Goal: Task Accomplishment & Management: Use online tool/utility

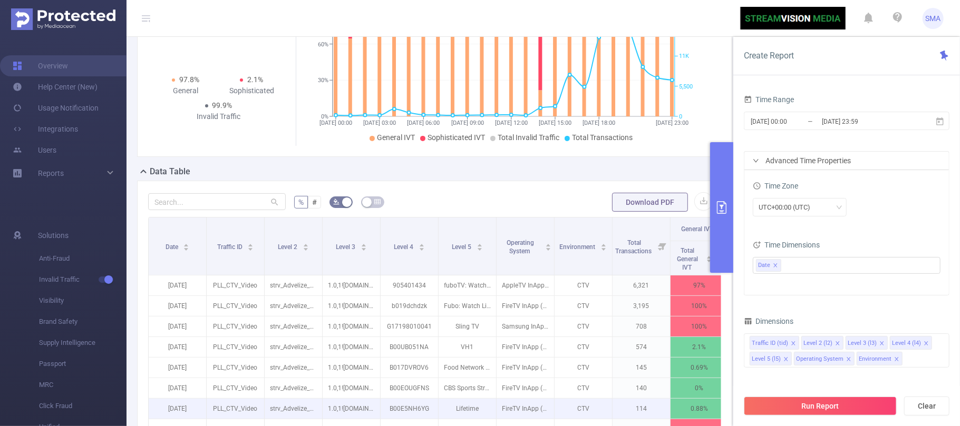
scroll to position [281, 0]
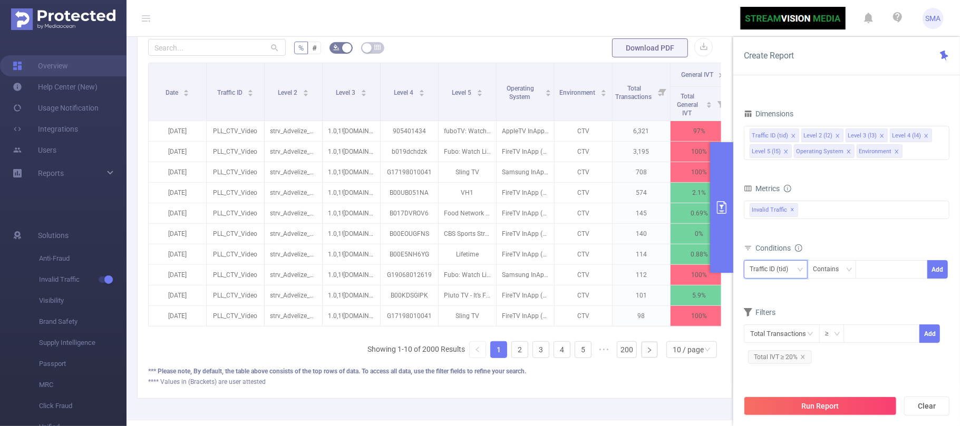
click at [798, 272] on icon "icon: down" at bounding box center [800, 270] width 6 height 6
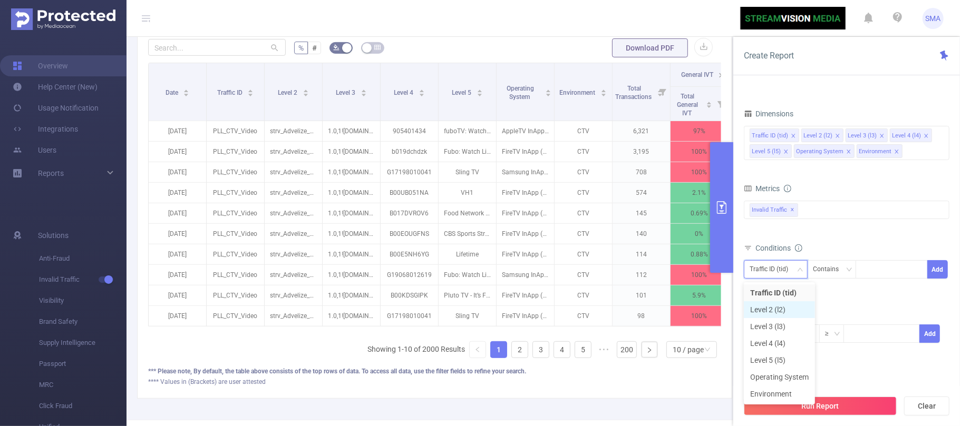
click at [785, 310] on li "Level 2 (l2)" at bounding box center [779, 310] width 71 height 17
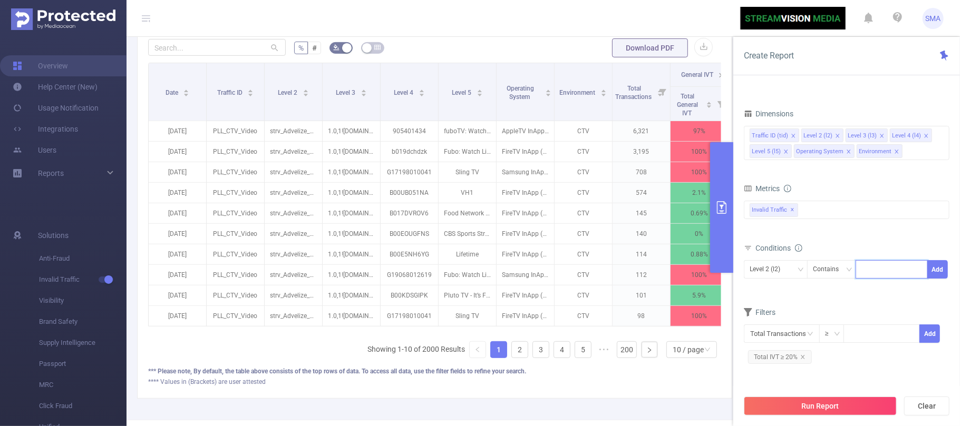
click at [863, 275] on input at bounding box center [863, 270] width 5 height 14
type input "con"
click at [840, 276] on div "Contains" at bounding box center [829, 269] width 33 height 17
click at [836, 291] on li "Contains" at bounding box center [842, 293] width 70 height 17
click at [799, 288] on div "Level 2 (l2) Contains con Add" at bounding box center [847, 273] width 206 height 30
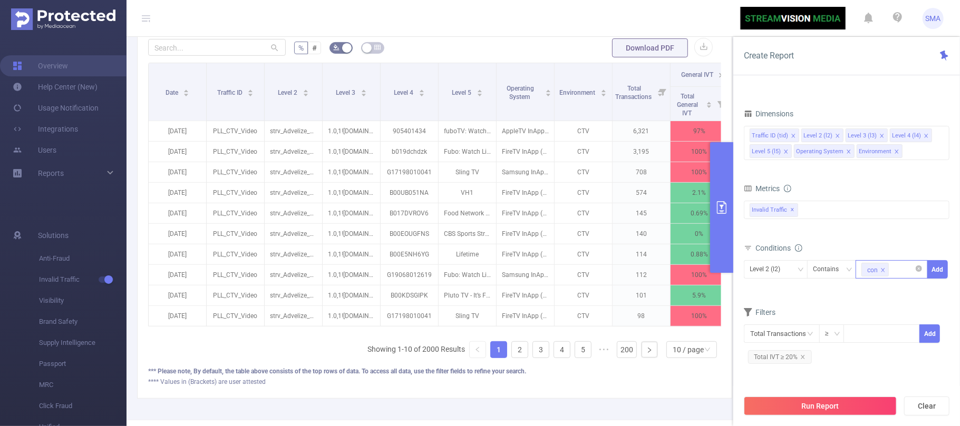
click at [885, 272] on icon "icon: close" at bounding box center [883, 270] width 4 height 4
click at [884, 273] on div at bounding box center [891, 269] width 61 height 17
type input "contextful"
click at [901, 272] on icon "icon: close" at bounding box center [900, 270] width 5 height 5
paste input "contxtful"
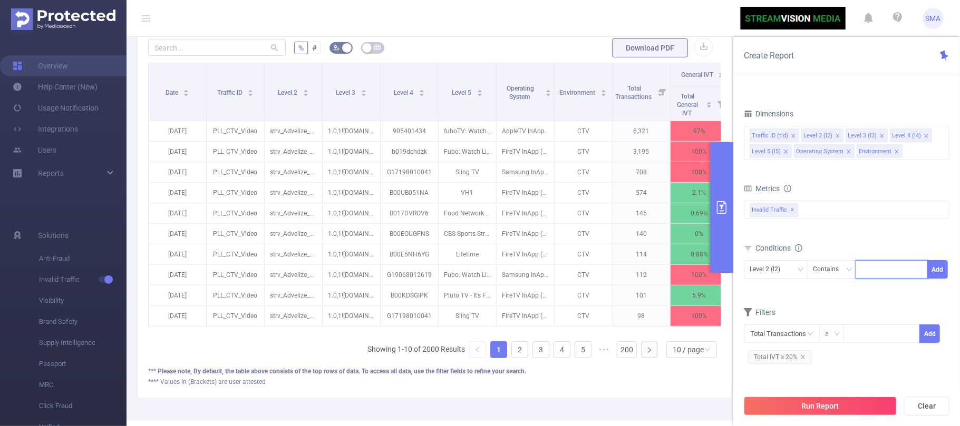
type input "contxtful"
click at [891, 292] on li "contxtful" at bounding box center [892, 293] width 72 height 17
click at [836, 306] on form "Dimensions Traffic ID (tid) Level 2 (l2) Level 3 (l3) Level 4 (l4) Level 5 (l5)…" at bounding box center [847, 240] width 206 height 268
click at [823, 405] on button "Run Report" at bounding box center [820, 406] width 153 height 19
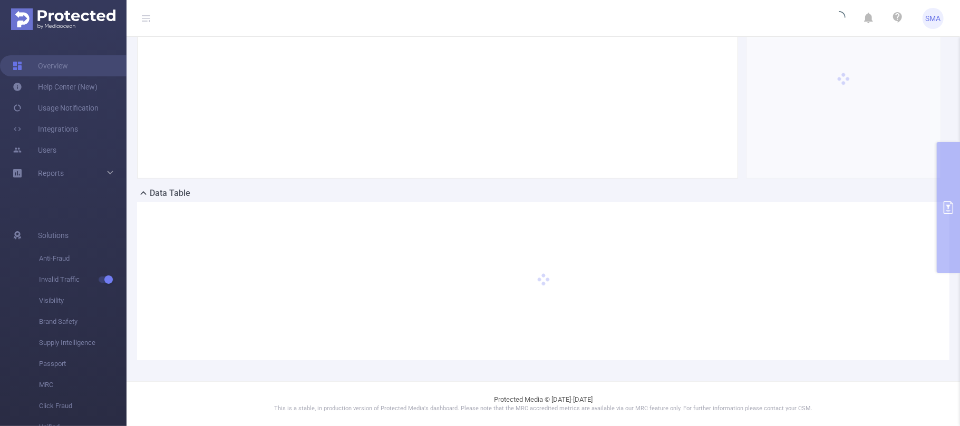
scroll to position [105, 0]
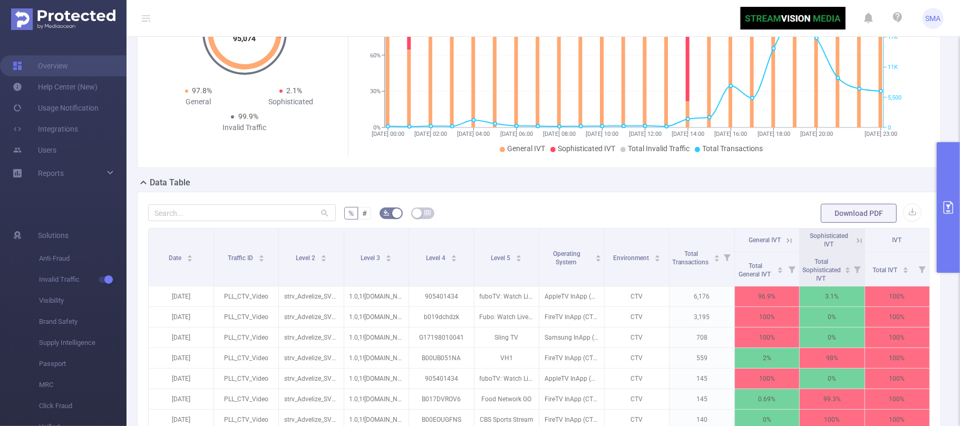
click at [948, 210] on icon "primary" at bounding box center [948, 207] width 13 height 13
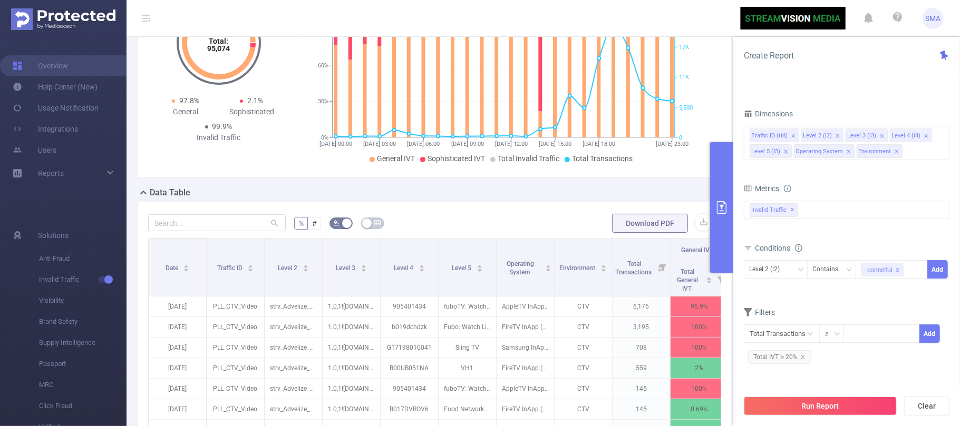
click at [915, 291] on div "Conditions Level 2 (l2) Contains contxtful Add" at bounding box center [847, 267] width 206 height 52
click at [938, 274] on button "Add" at bounding box center [937, 269] width 21 height 18
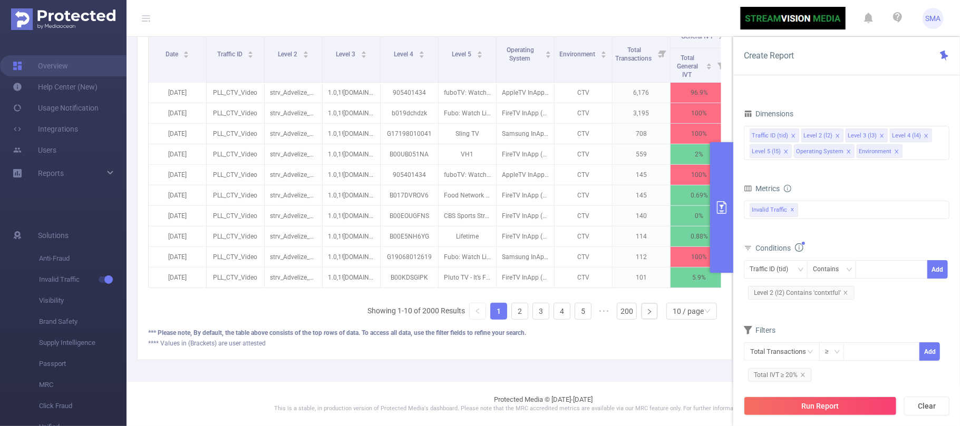
scroll to position [333, 0]
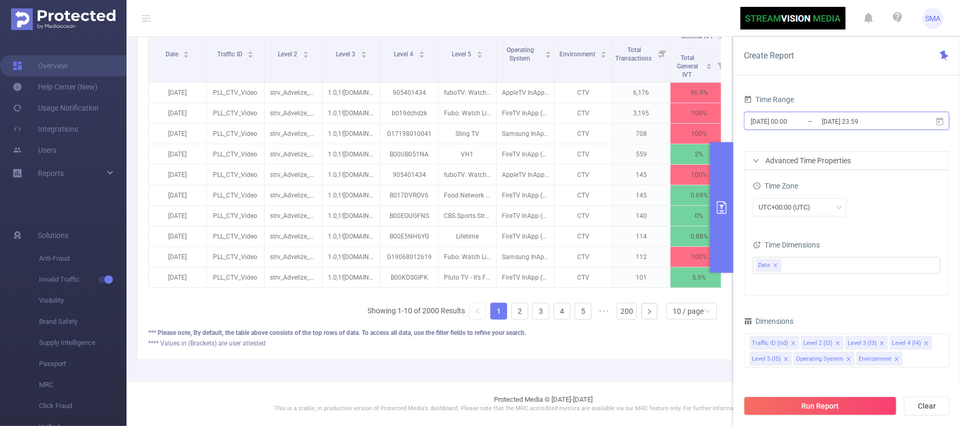
click at [811, 121] on input "2025-09-17 00:00" at bounding box center [792, 121] width 85 height 14
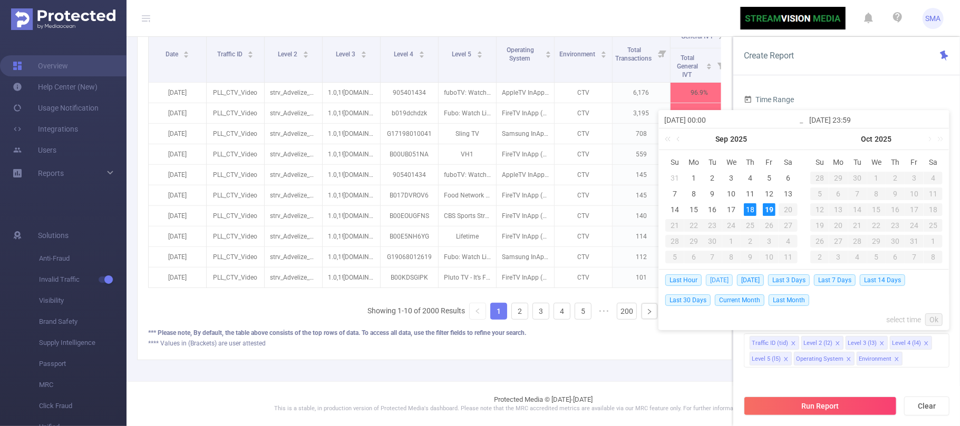
click at [724, 283] on span "Today" at bounding box center [719, 281] width 27 height 12
type input "2025-09-19 00:00"
type input "2025-09-19 23:59"
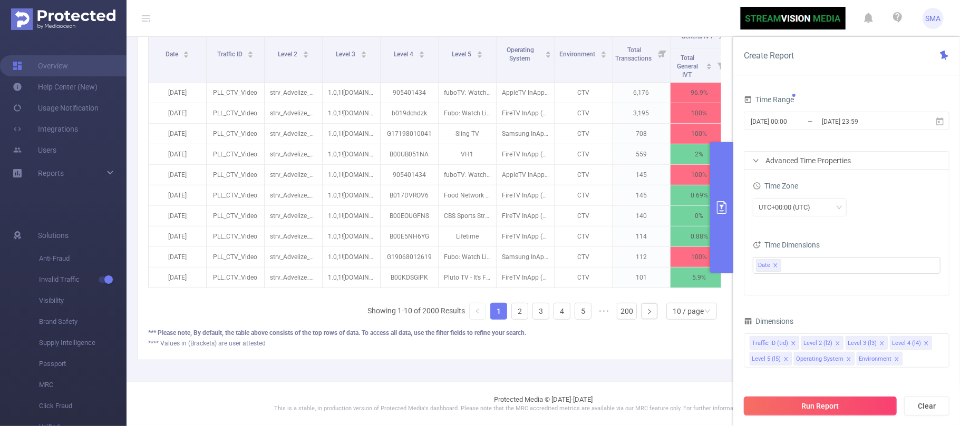
click at [841, 408] on button "Run Report" at bounding box center [820, 406] width 153 height 19
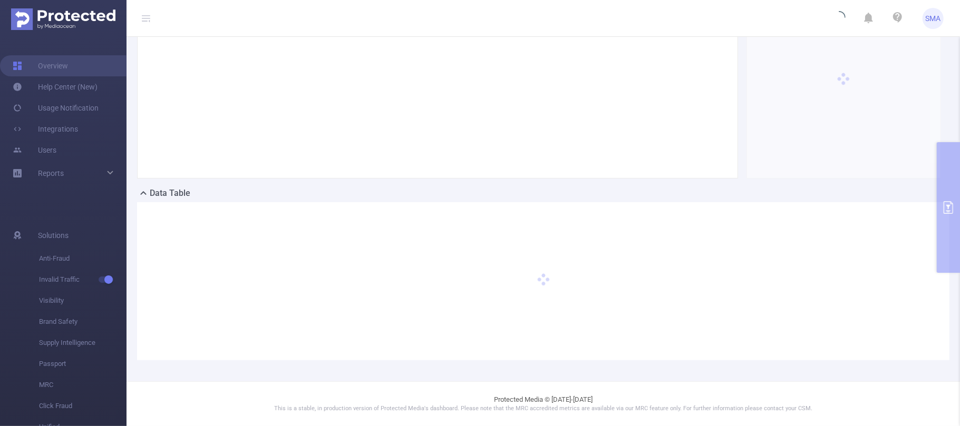
scroll to position [105, 0]
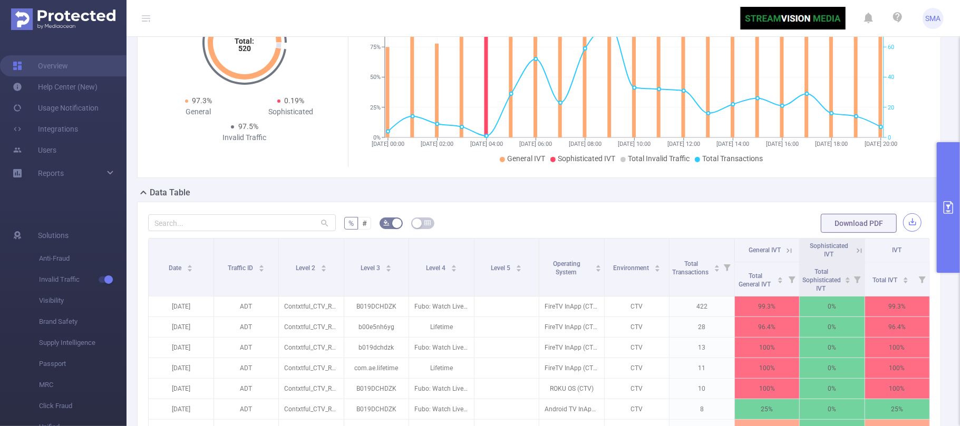
click at [903, 226] on button "button" at bounding box center [912, 222] width 18 height 18
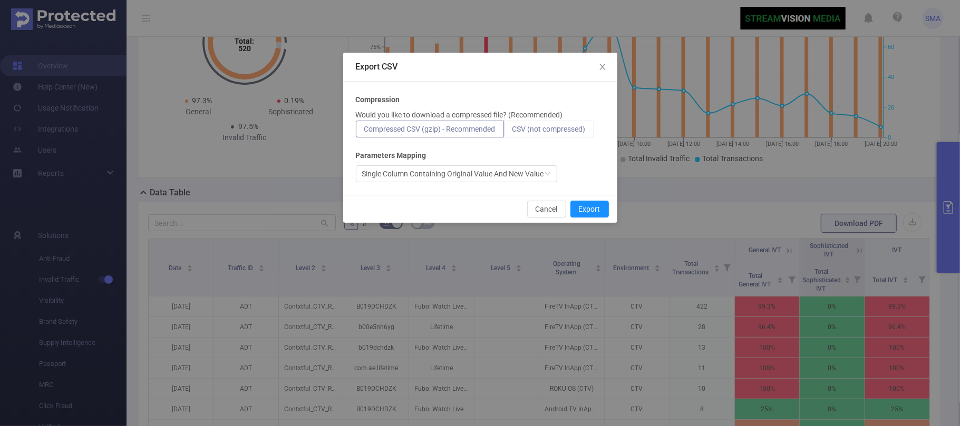
click at [568, 129] on span "CSV (not compressed)" at bounding box center [548, 129] width 73 height 8
click at [512, 132] on input "CSV (not compressed)" at bounding box center [512, 132] width 0 height 0
click at [592, 208] on button "Export" at bounding box center [589, 209] width 38 height 17
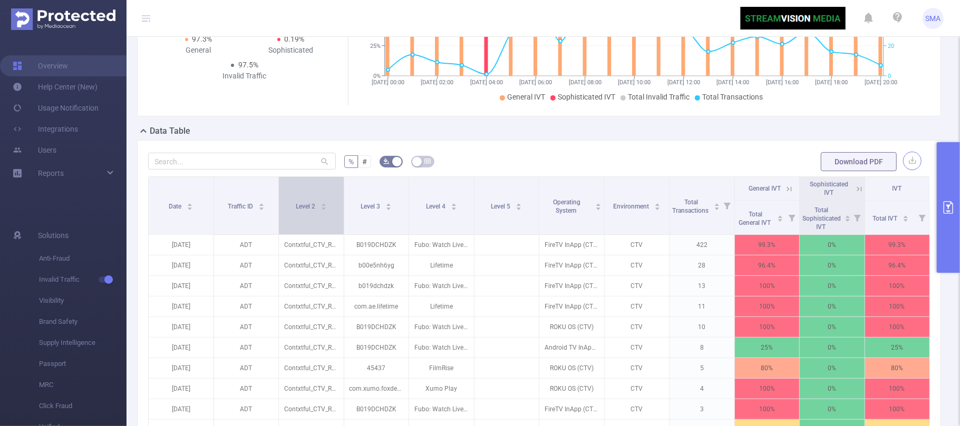
scroll to position [316, 0]
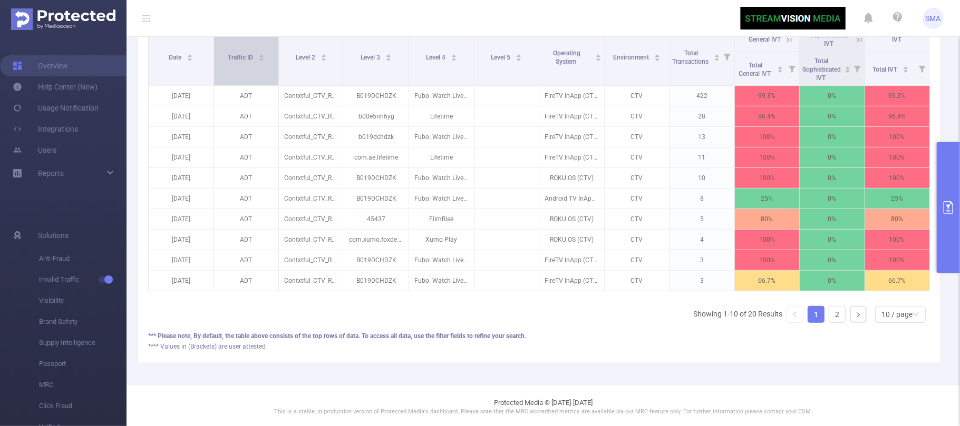
click at [261, 57] on icon "icon: caret-up" at bounding box center [261, 56] width 6 height 6
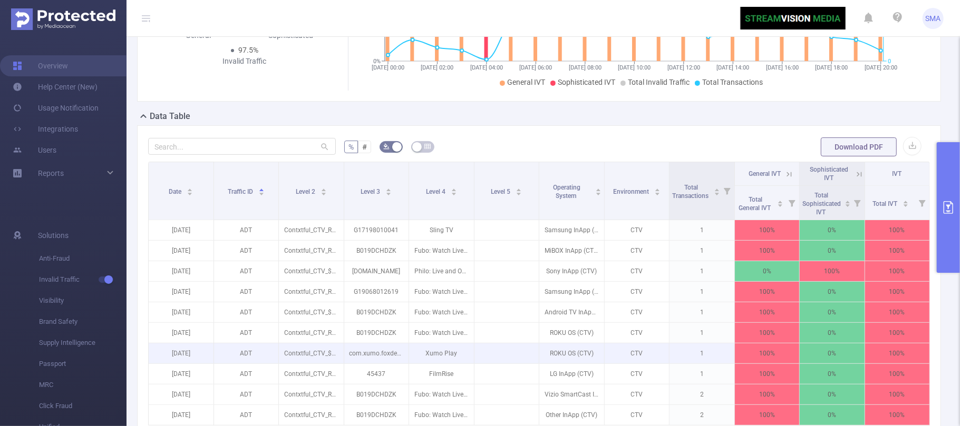
scroll to position [176, 0]
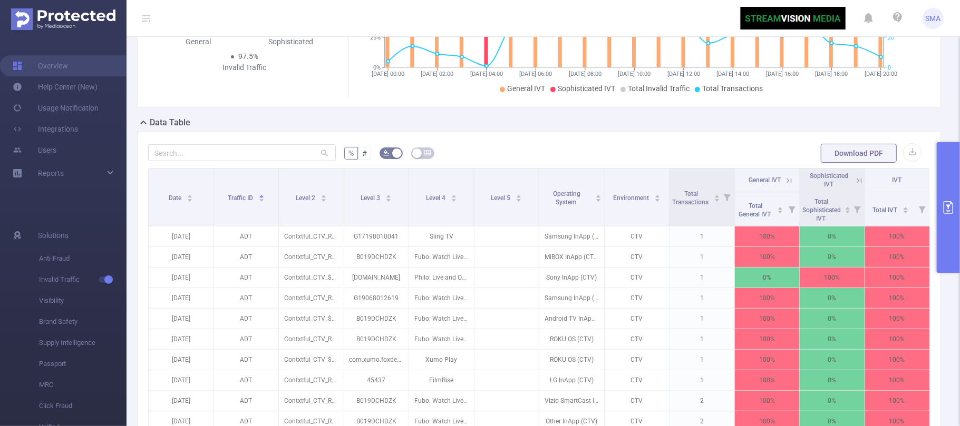
click at [945, 206] on icon "primary" at bounding box center [948, 207] width 13 height 13
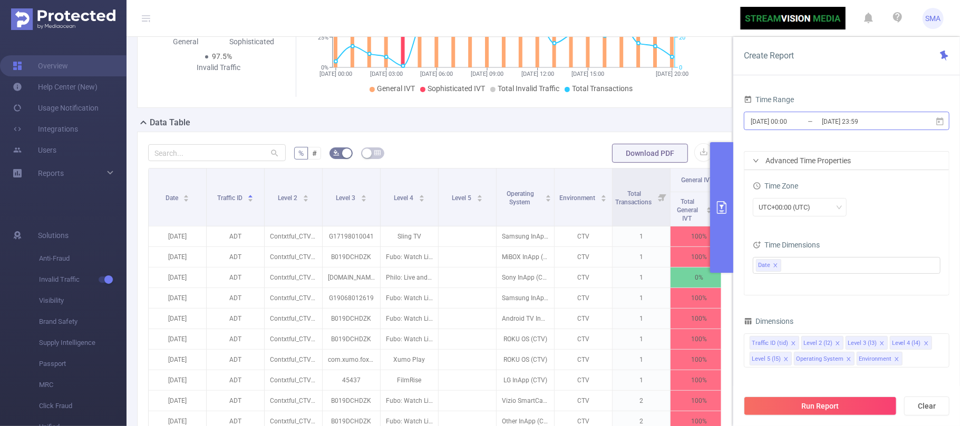
click at [810, 122] on input "2025-09-19 00:00" at bounding box center [792, 121] width 85 height 14
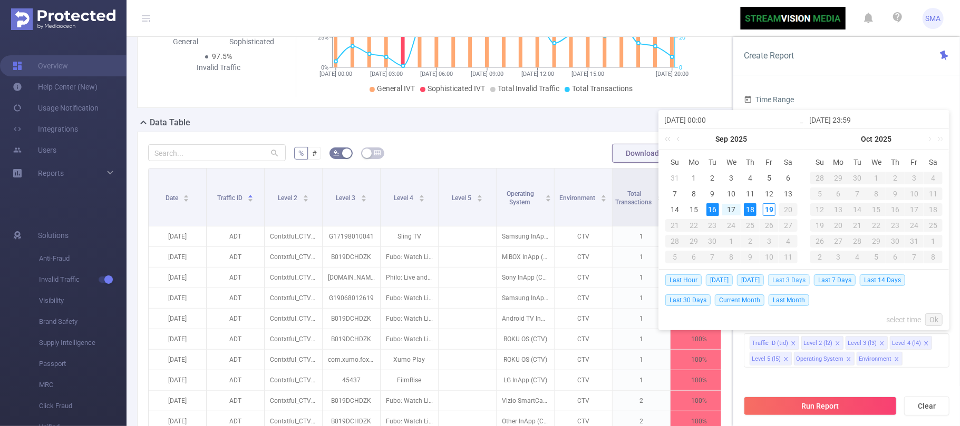
click at [795, 281] on span "Last 3 Days" at bounding box center [789, 281] width 42 height 12
type input "2025-09-16 00:00"
type input "[DATE] 23:59"
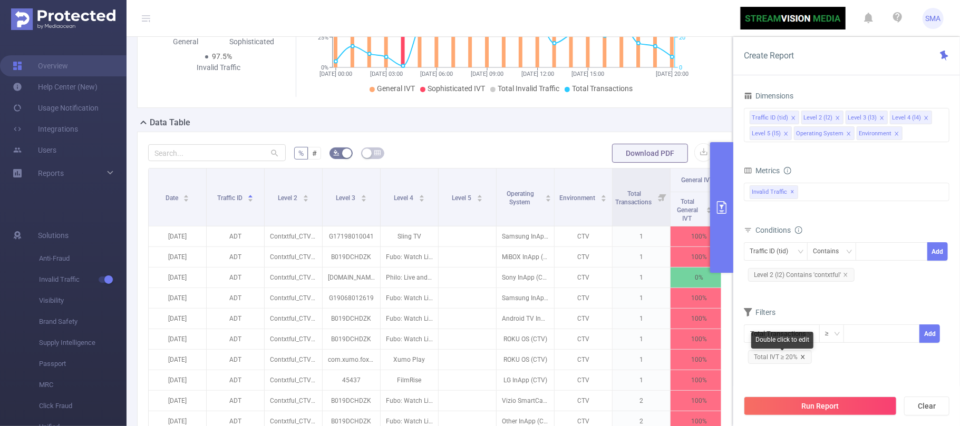
click at [803, 358] on icon "icon: close" at bounding box center [803, 357] width 4 height 4
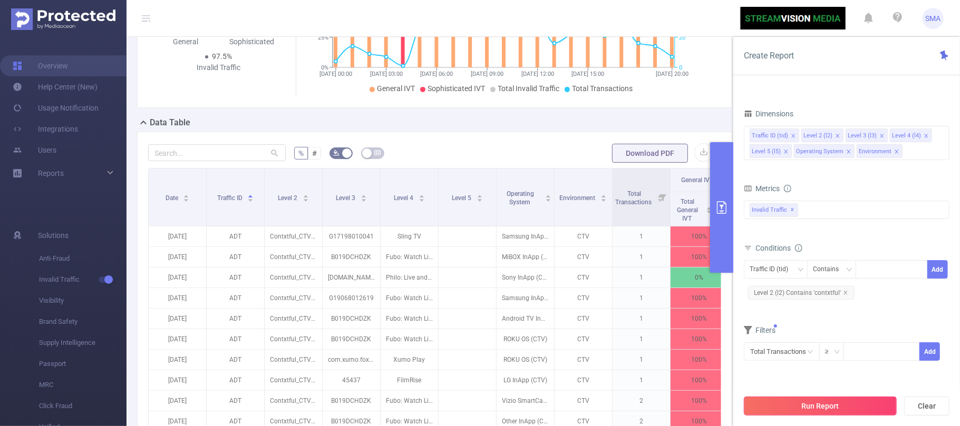
click at [828, 405] on button "Run Report" at bounding box center [820, 406] width 153 height 19
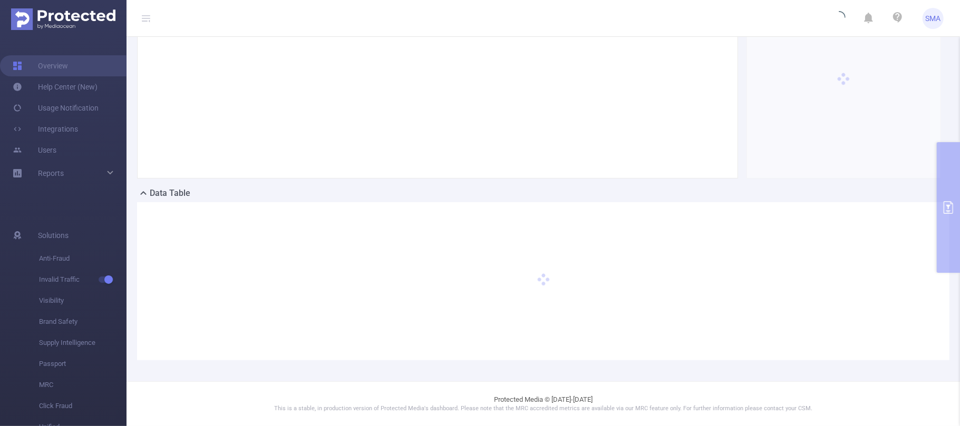
scroll to position [105, 0]
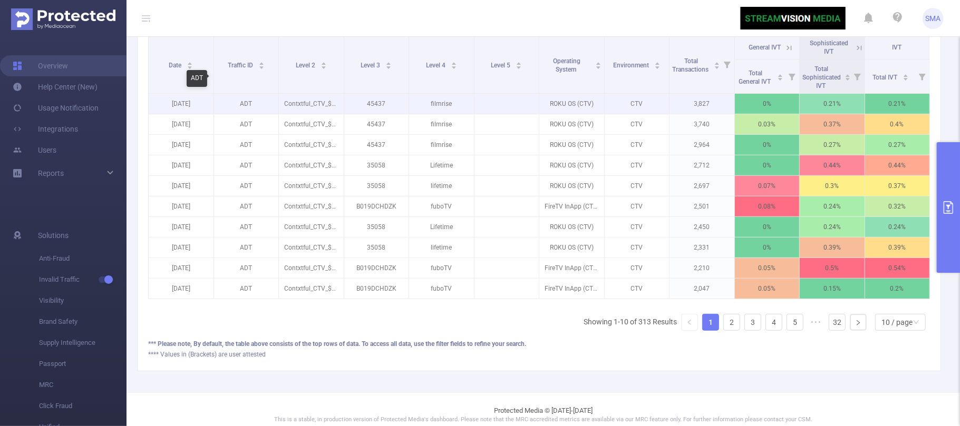
scroll to position [263, 0]
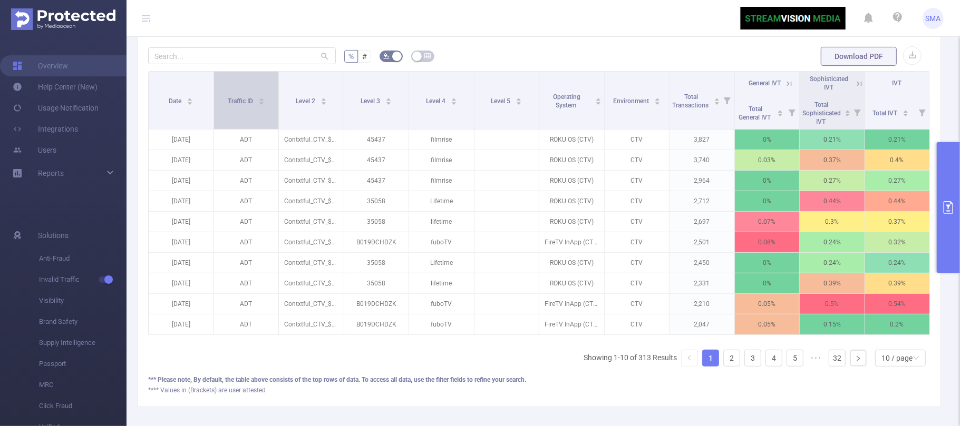
click at [259, 102] on icon "icon: caret-up" at bounding box center [261, 99] width 6 height 6
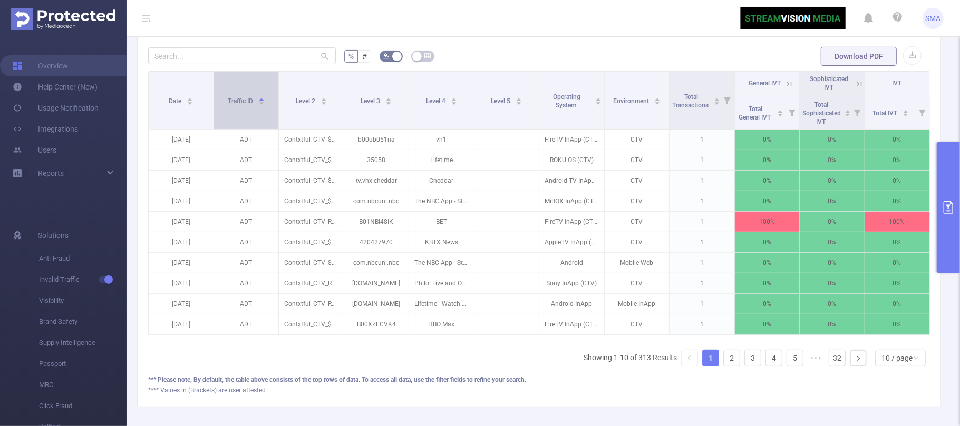
click at [260, 106] on icon "icon: caret-down" at bounding box center [261, 104] width 6 height 6
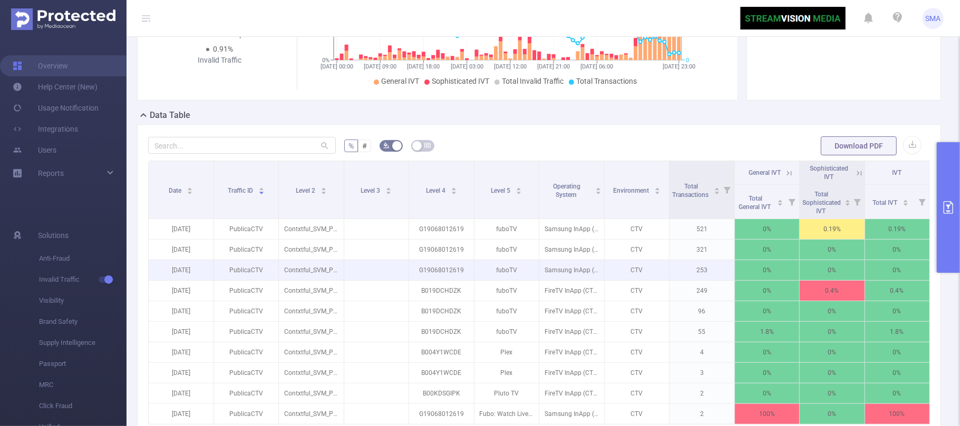
scroll to position [192, 0]
